Goal: Task Accomplishment & Management: Use online tool/utility

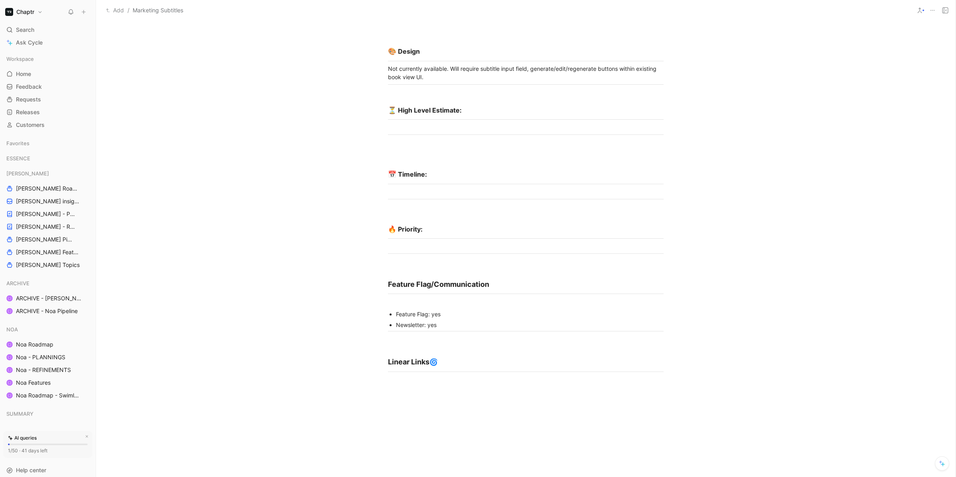
scroll to position [1071, 0]
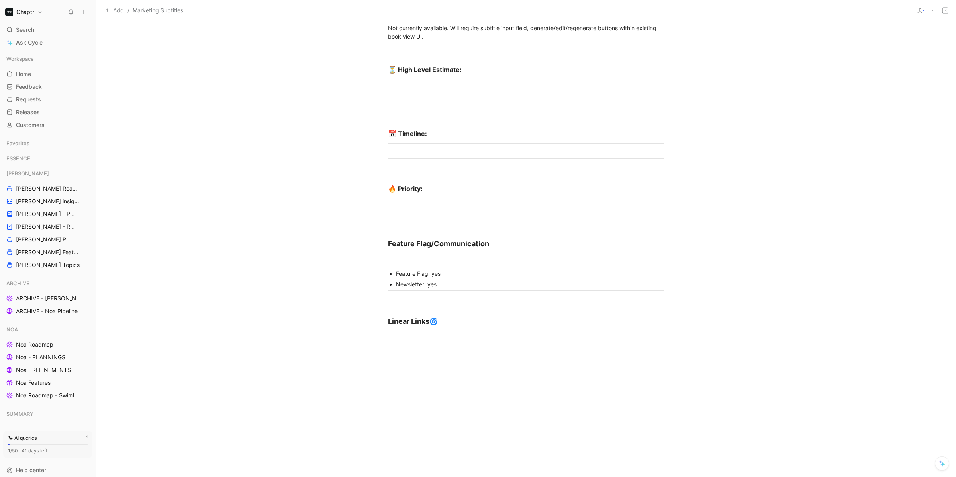
click at [422, 338] on div at bounding box center [525, 409] width 859 height 143
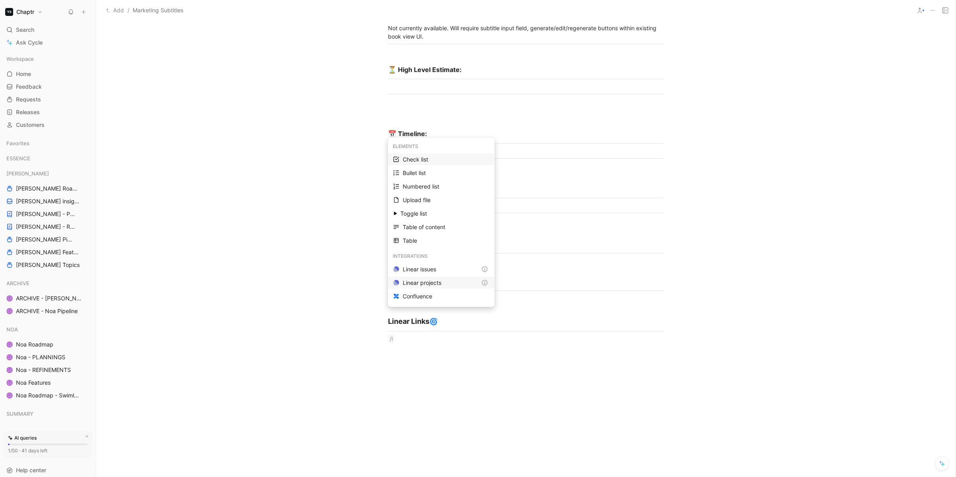
click at [429, 280] on div "Linear projects" at bounding box center [440, 283] width 74 height 10
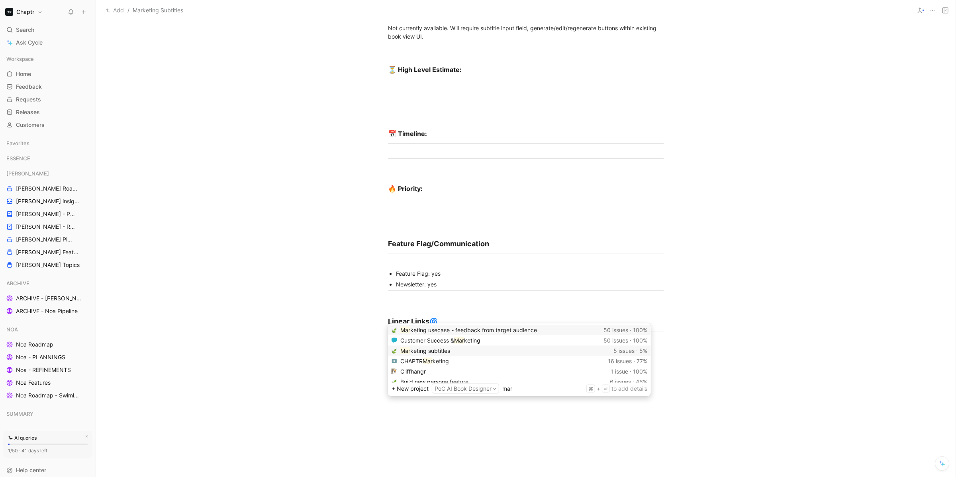
click at [407, 348] on mark "Mar" at bounding box center [405, 351] width 10 height 7
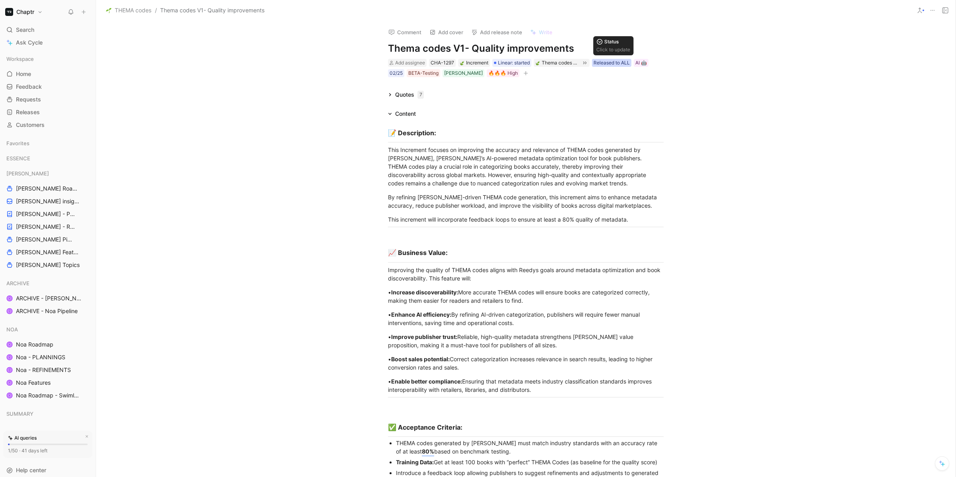
click at [616, 64] on div "Released to ALL" at bounding box center [611, 63] width 36 height 8
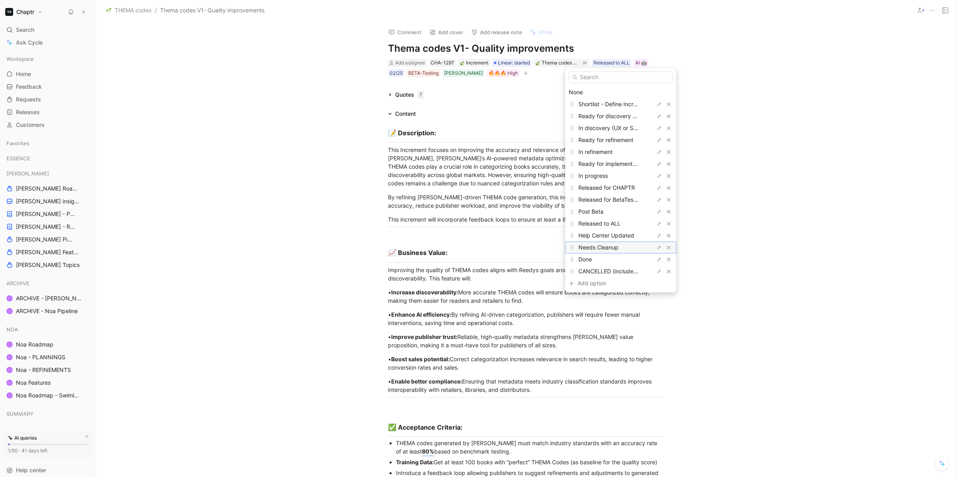
click at [589, 245] on span "Needs Cleanup" at bounding box center [598, 247] width 40 height 7
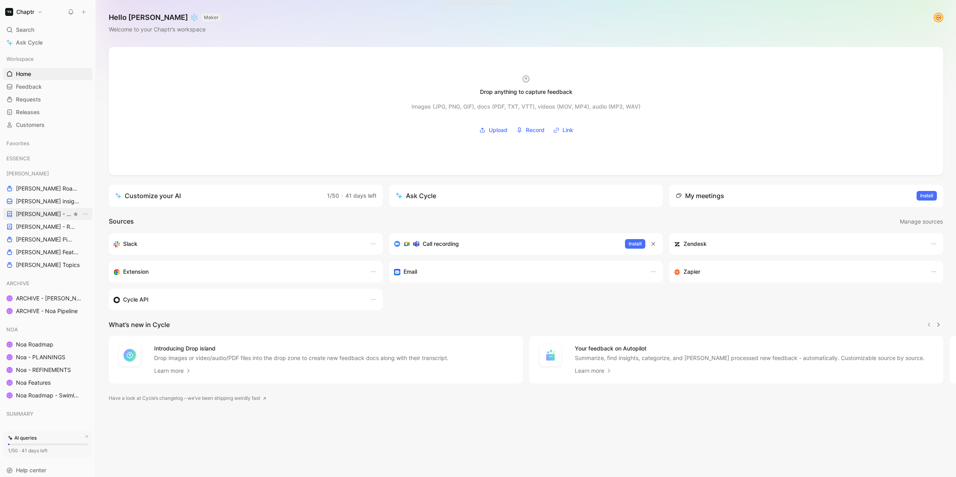
click at [38, 214] on span "[PERSON_NAME] - PLANNINGS" at bounding box center [44, 214] width 56 height 8
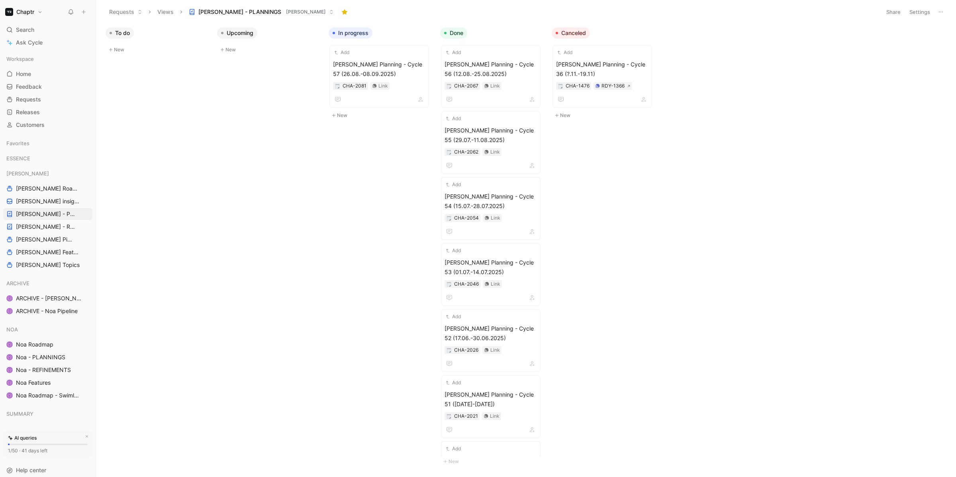
click at [241, 49] on button "New" at bounding box center [269, 50] width 105 height 10
click at [311, 102] on button "Create" at bounding box center [303, 100] width 21 height 10
click at [385, 59] on div "Add Reedy Planning - Cycle 57 (26.08.-08.09.2025) CHA-2081 Link" at bounding box center [379, 77] width 92 height 56
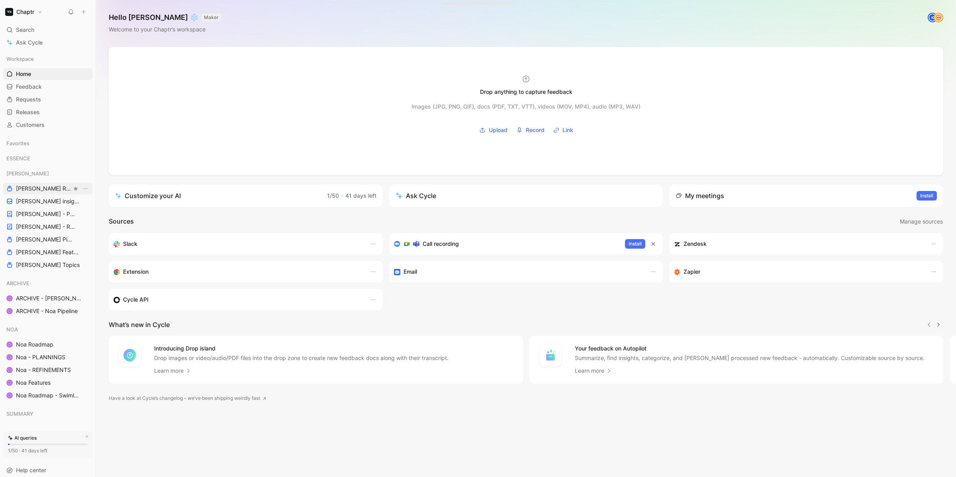
click at [47, 189] on span "[PERSON_NAME] Roadmap - open items" at bounding box center [44, 189] width 56 height 8
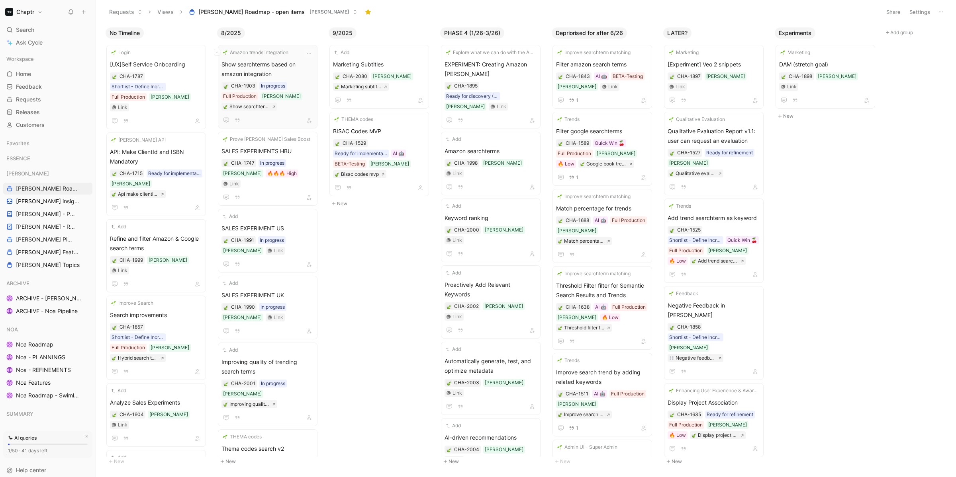
click at [289, 72] on span "Show searchterms based on amazon integration" at bounding box center [267, 69] width 92 height 19
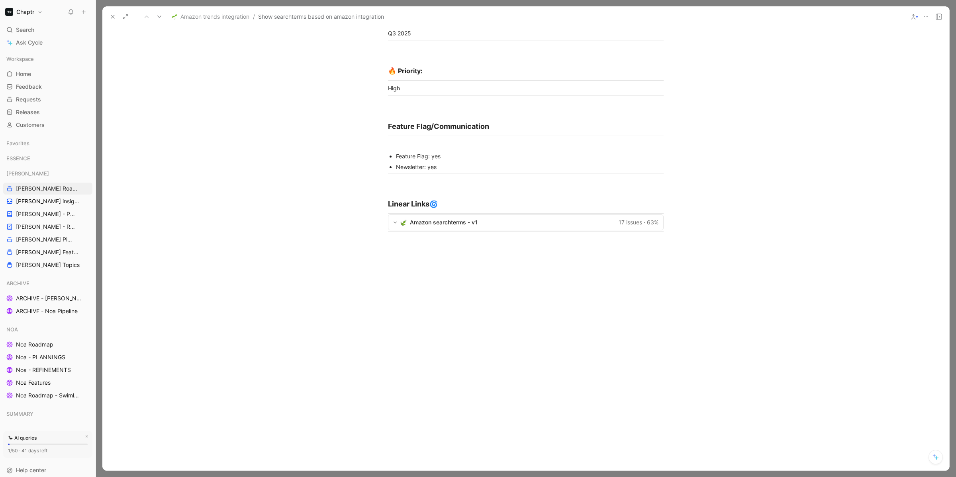
scroll to position [1622, 0]
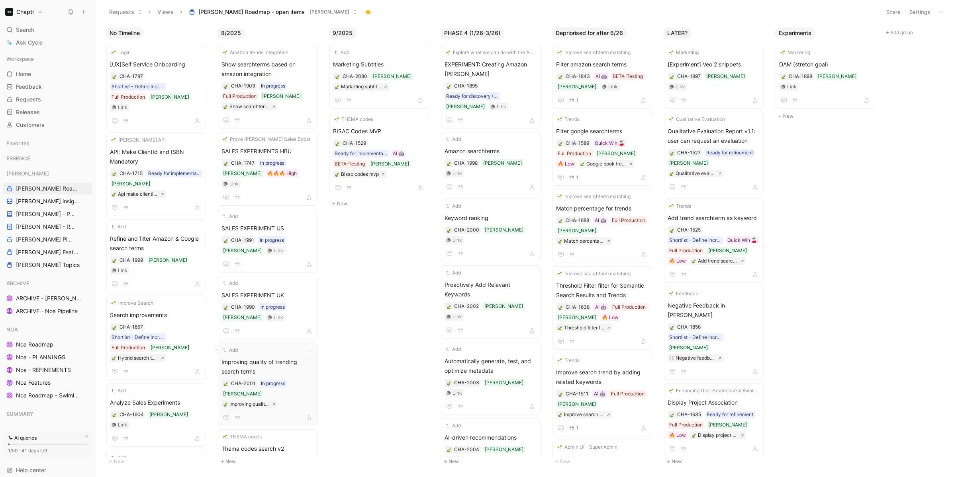
click at [266, 346] on div "Add" at bounding box center [262, 350] width 82 height 8
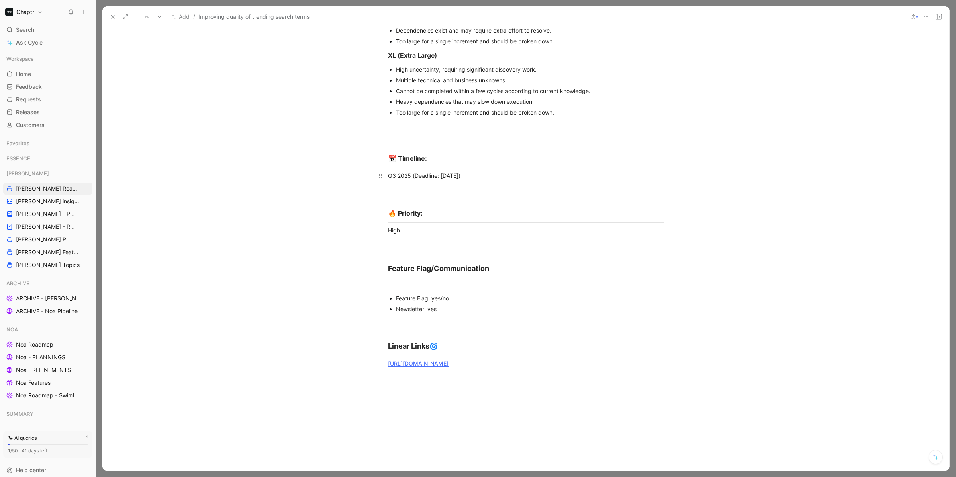
scroll to position [1402, 0]
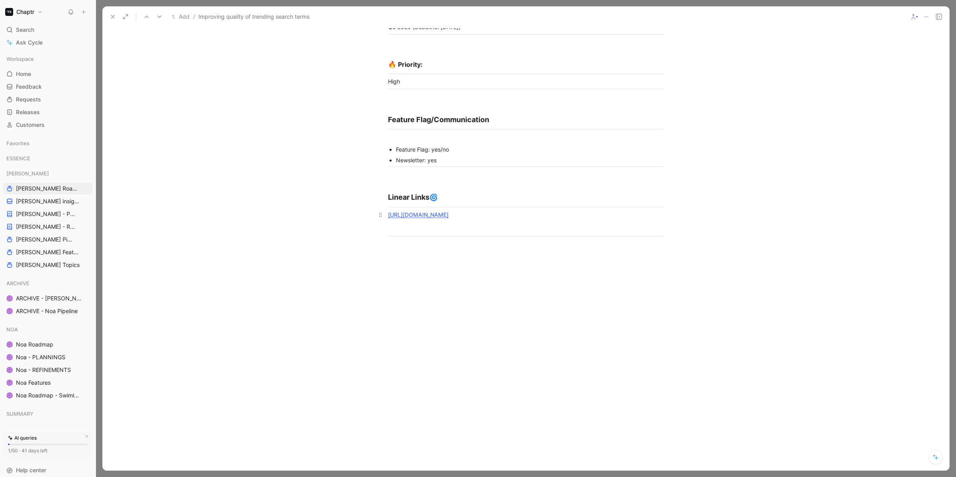
click at [448, 211] on link "https://linear.app/chaptr/project/improving-quality-of-trending-search-terms-8d…" at bounding box center [418, 214] width 61 height 7
click at [108, 20] on button at bounding box center [112, 16] width 11 height 11
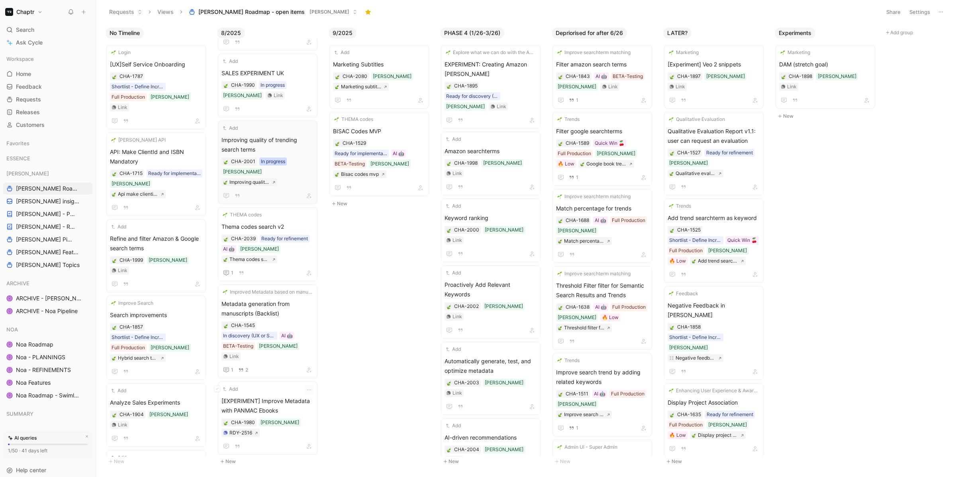
scroll to position [224, 0]
click at [277, 471] on span "Add Books to Project from Books Tab" at bounding box center [267, 480] width 92 height 19
